Goal: Use online tool/utility: Utilize a website feature to perform a specific function

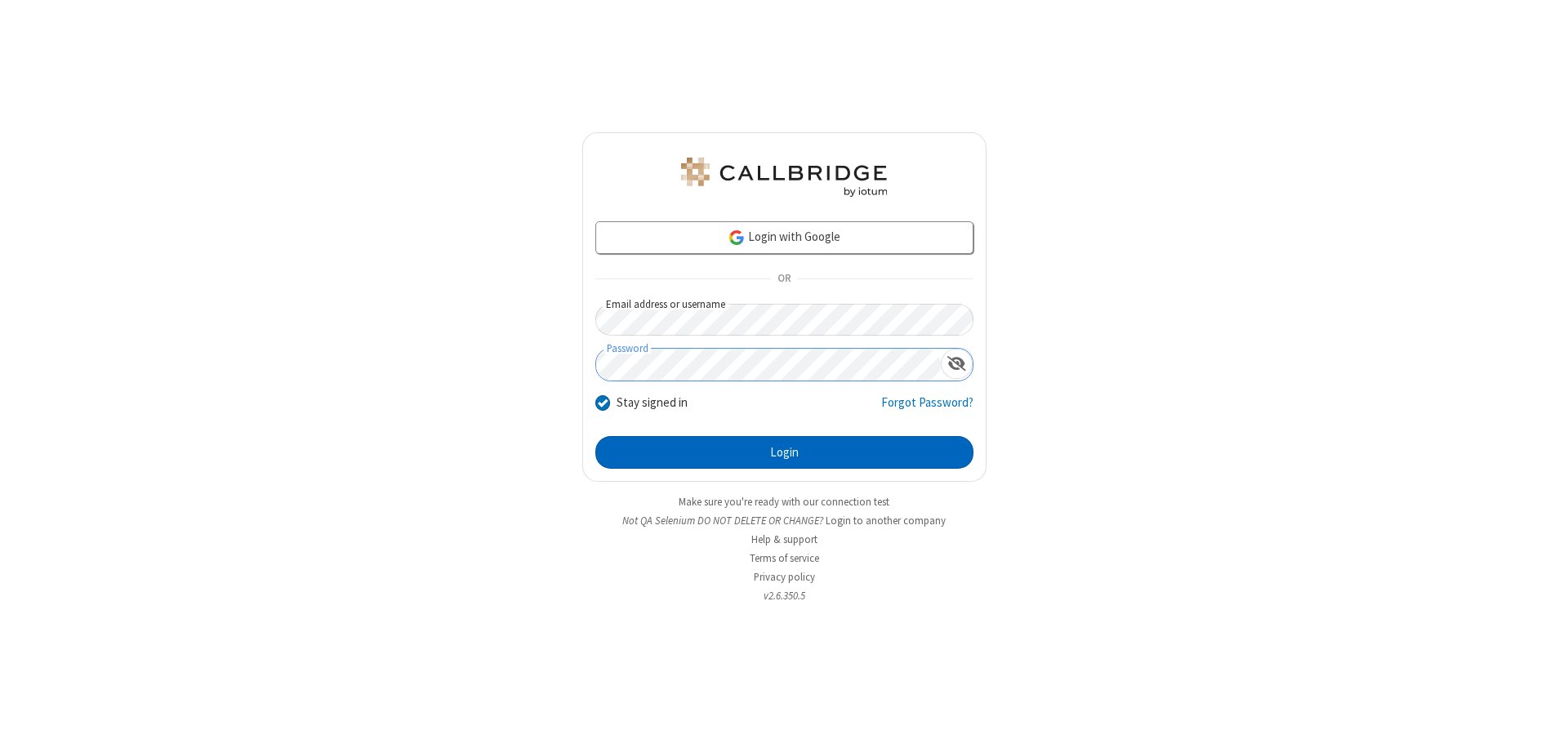
click at [784, 453] on button "Login" at bounding box center [784, 452] width 378 height 33
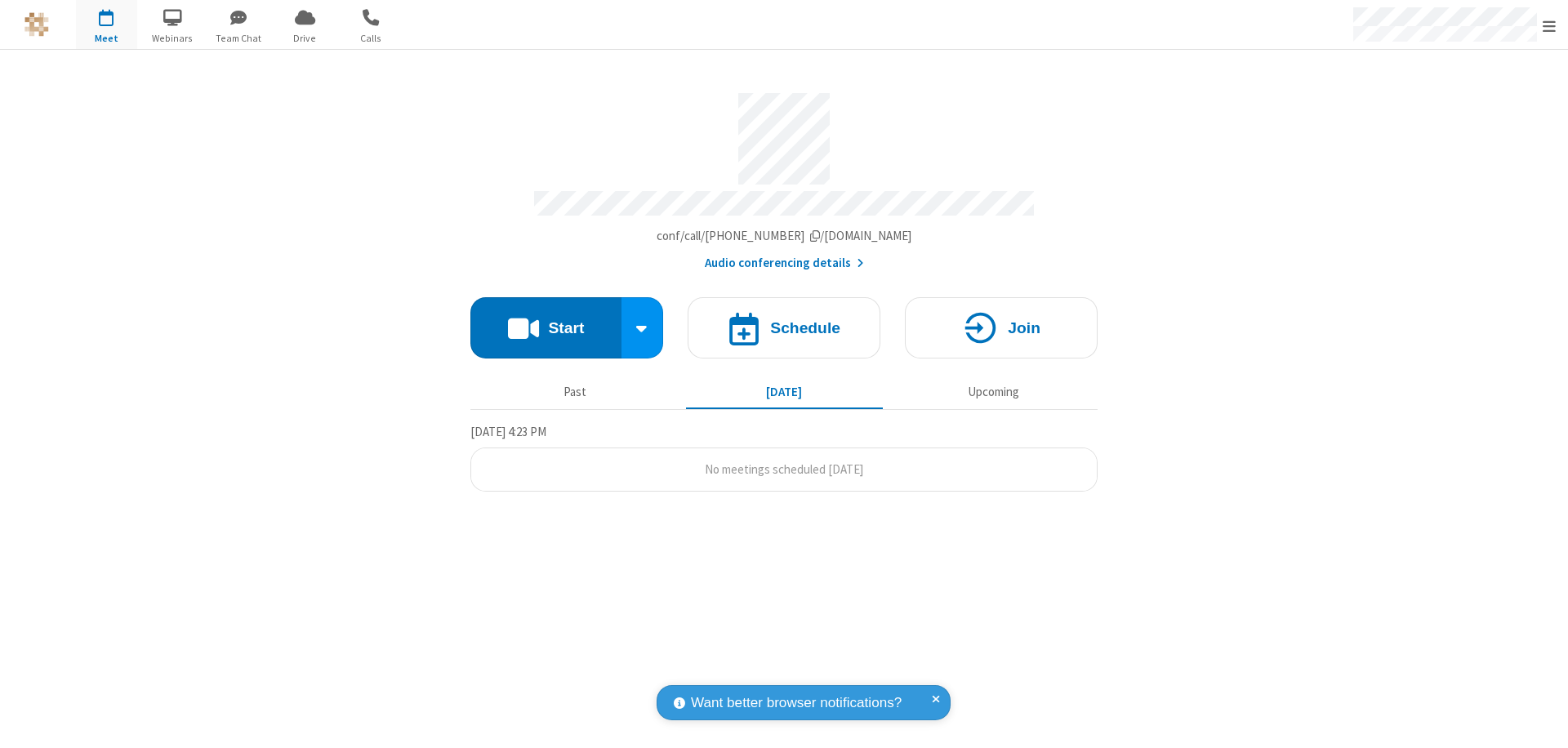
click at [546, 320] on button "Start" at bounding box center [546, 328] width 152 height 61
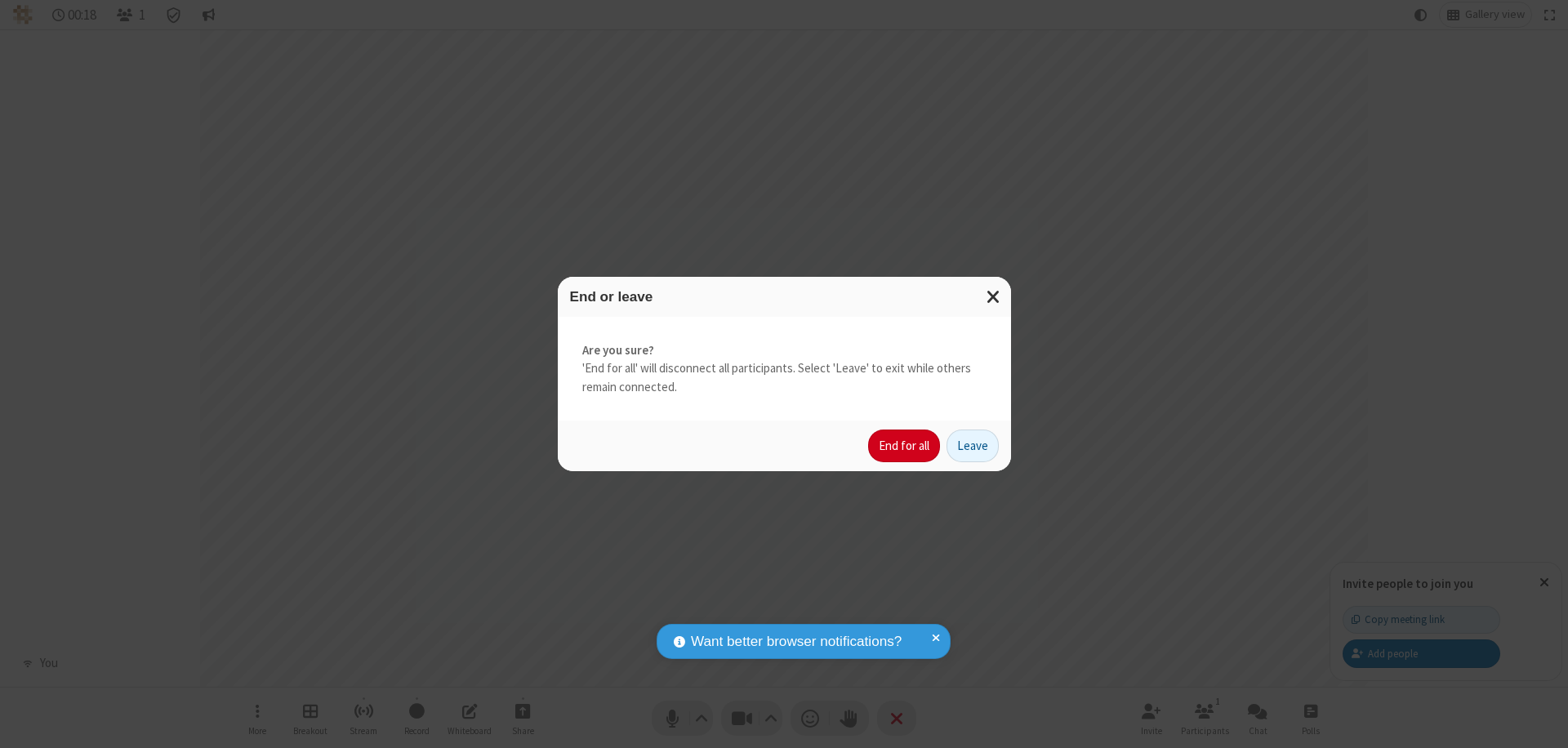
click at [905, 446] on button "End for all" at bounding box center [903, 445] width 72 height 33
